Goal: Information Seeking & Learning: Learn about a topic

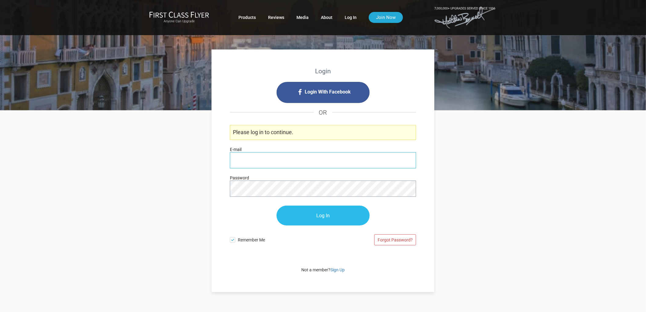
type input "[PERSON_NAME][EMAIL_ADDRESS][DOMAIN_NAME]"
click at [334, 224] on input "Log In" at bounding box center [323, 216] width 93 height 20
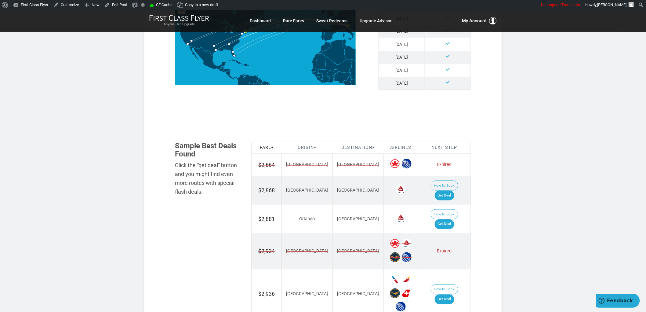
scroll to position [305, 0]
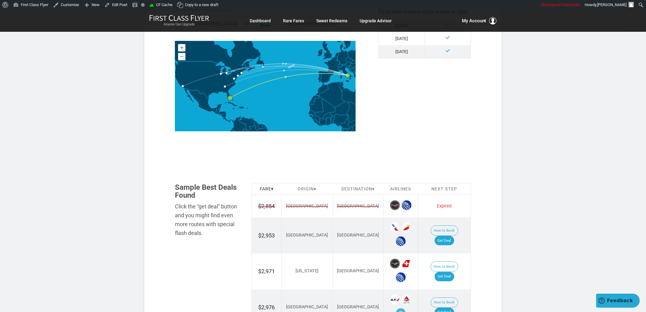
scroll to position [271, 0]
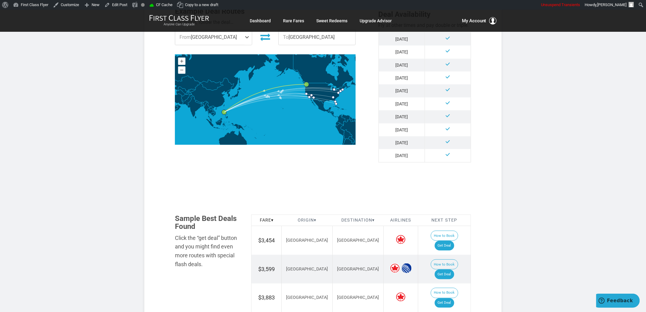
scroll to position [305, 0]
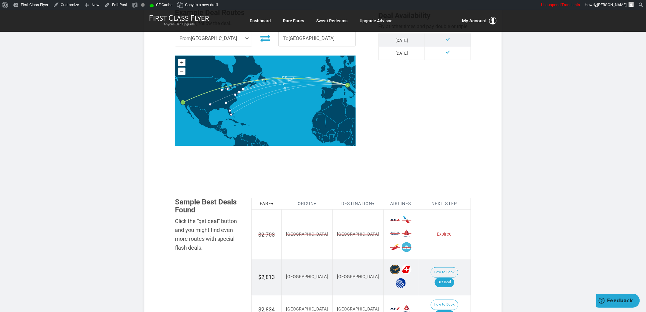
scroll to position [271, 0]
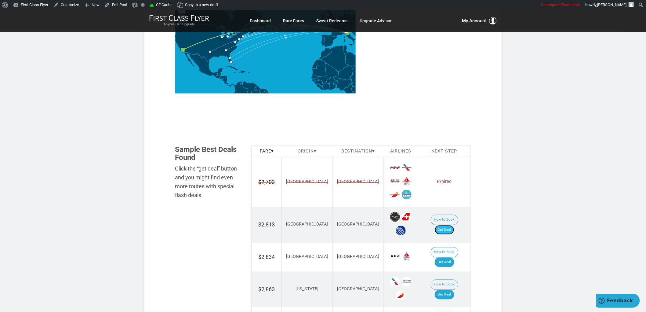
click at [445, 225] on link "Get Deal" at bounding box center [445, 230] width 20 height 10
